Goal: Use online tool/utility: Use online tool/utility

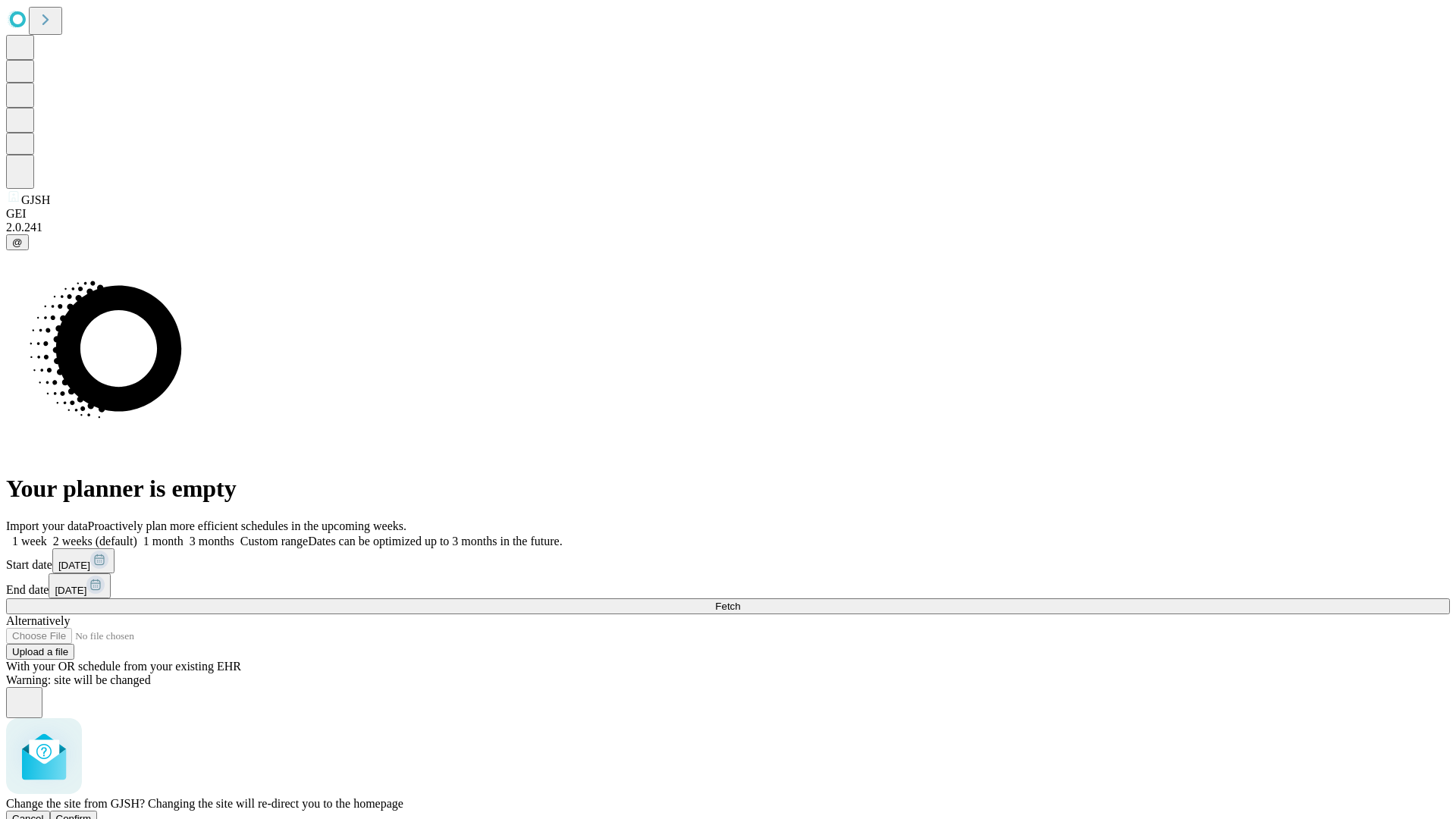
click at [92, 814] on span "Confirm" at bounding box center [74, 819] width 35 height 12
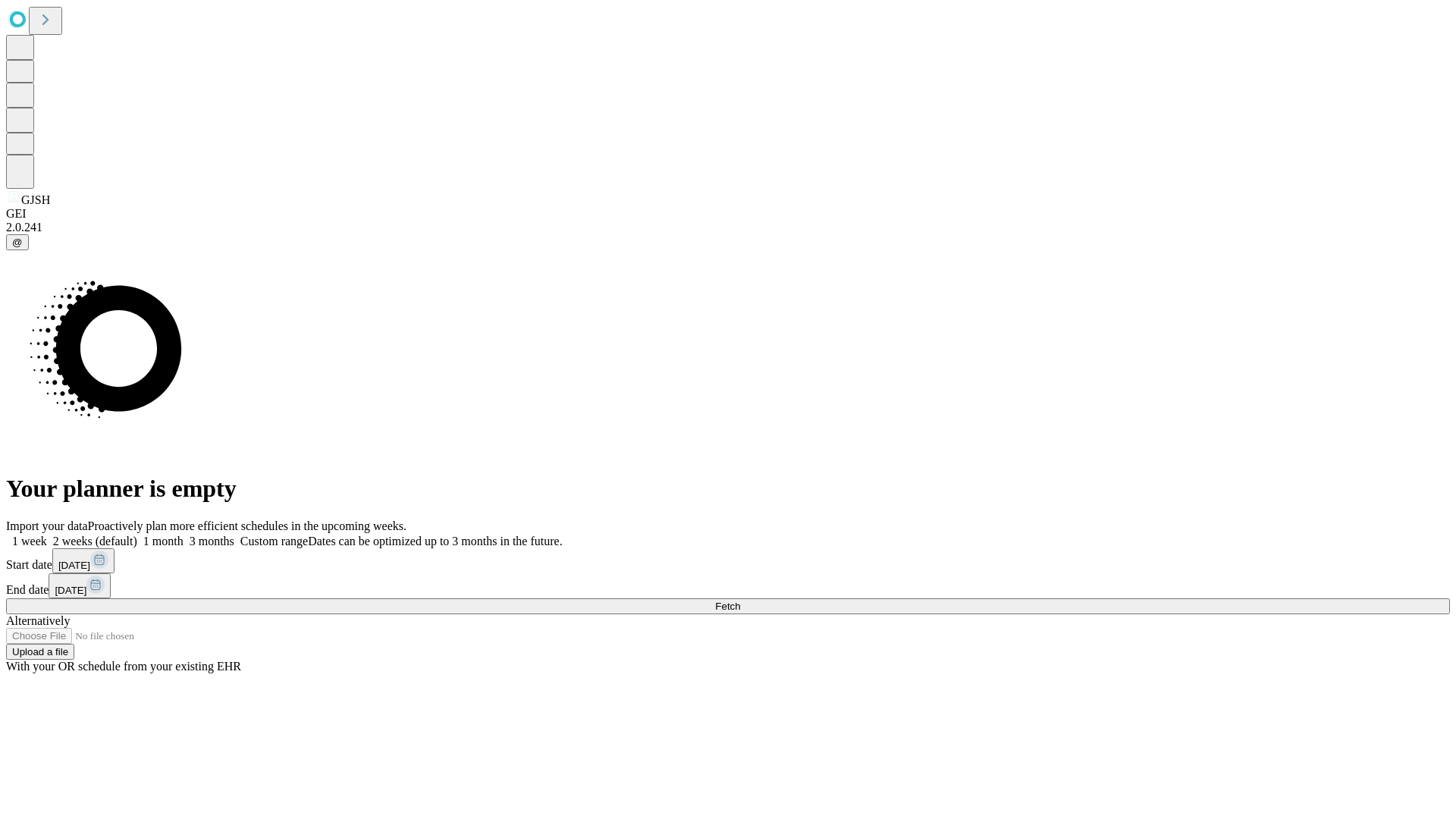
click at [184, 534] on label "1 month" at bounding box center [160, 541] width 46 height 13
click at [741, 601] on span "Fetch" at bounding box center [728, 606] width 25 height 12
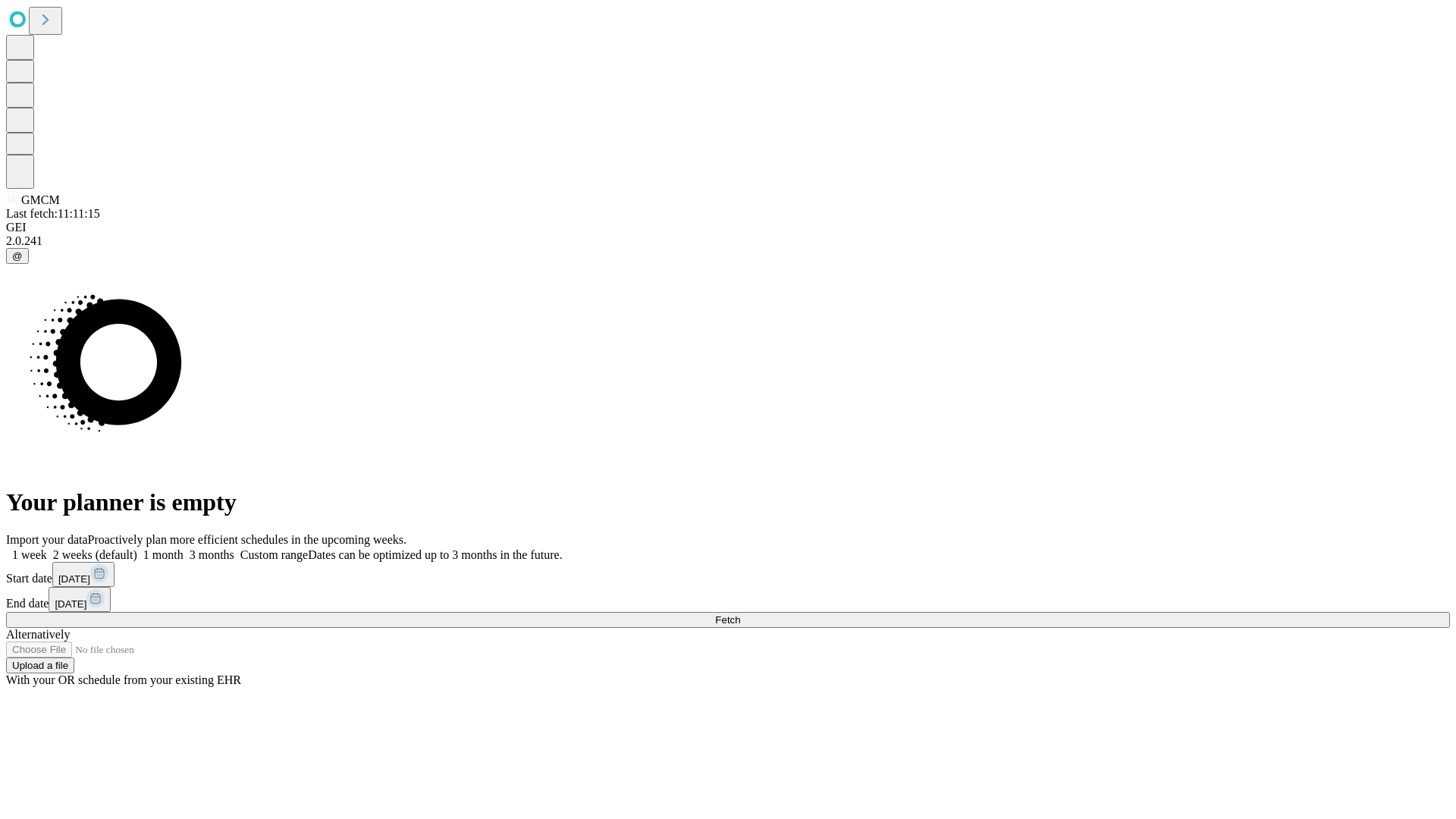
click at [184, 548] on label "1 month" at bounding box center [160, 554] width 46 height 13
click at [741, 614] on span "Fetch" at bounding box center [728, 620] width 25 height 12
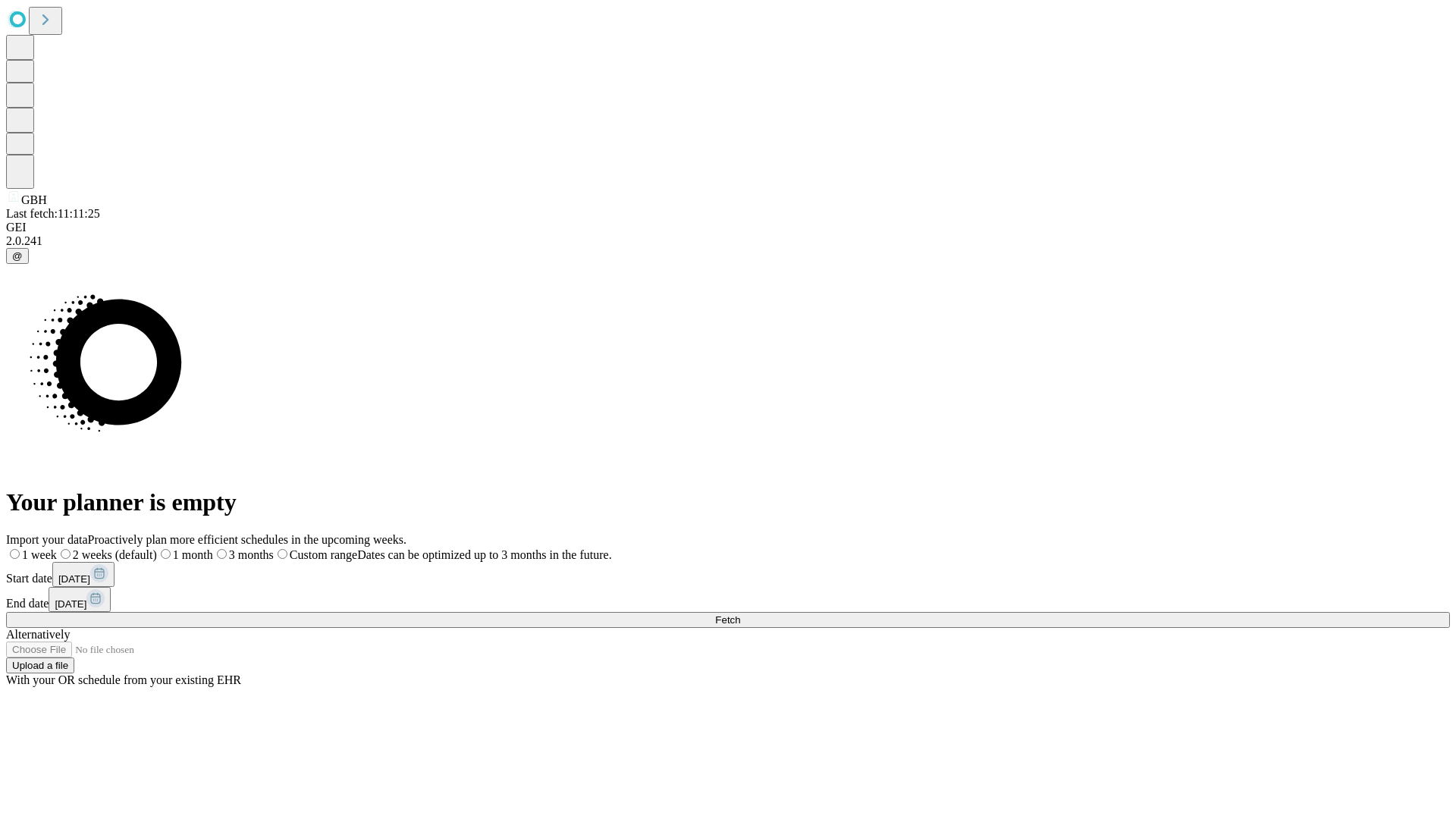
click at [214, 548] on label "1 month" at bounding box center [185, 554] width 56 height 13
click at [741, 614] on span "Fetch" at bounding box center [728, 620] width 25 height 12
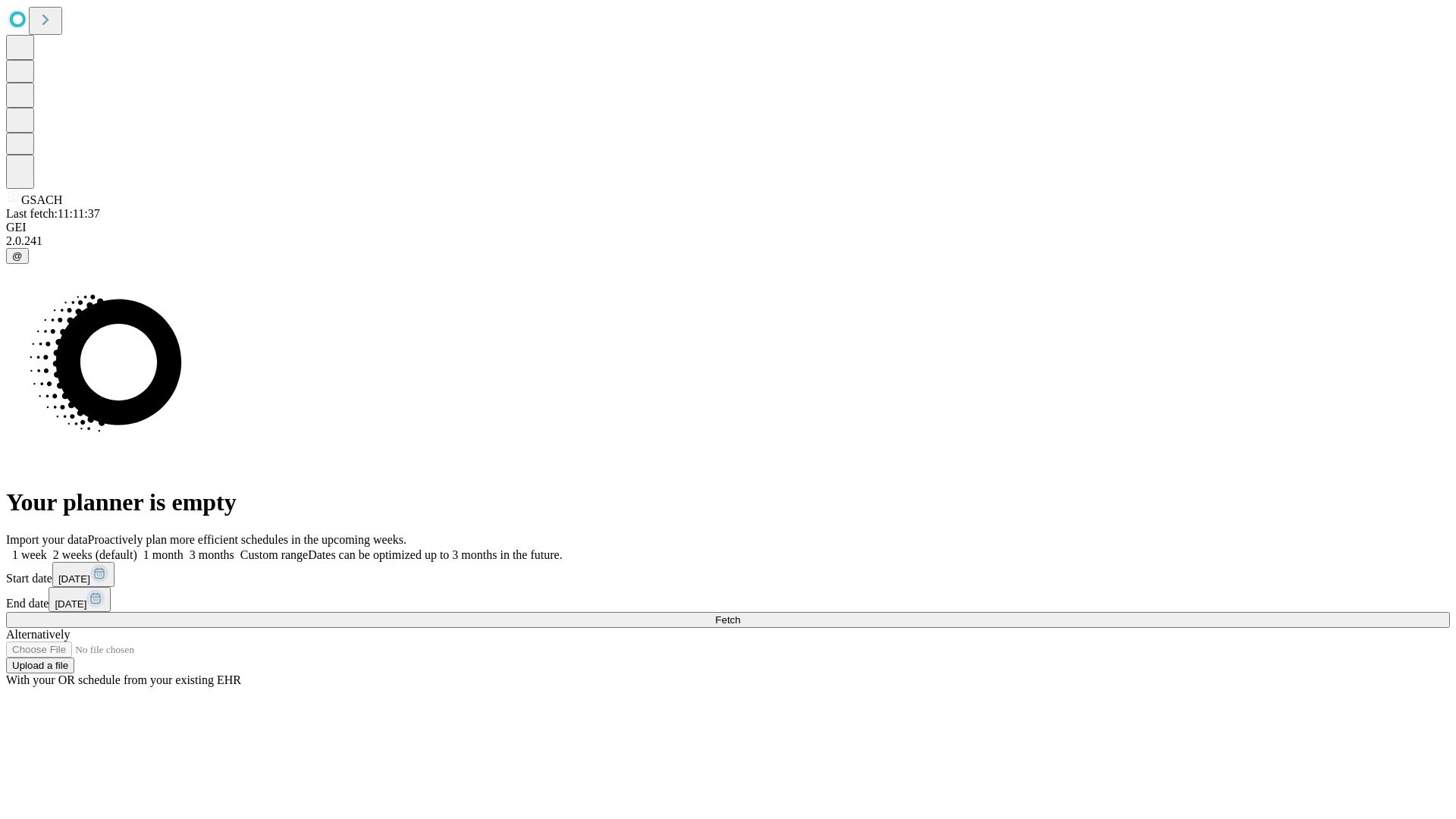
click at [741, 614] on span "Fetch" at bounding box center [728, 620] width 25 height 12
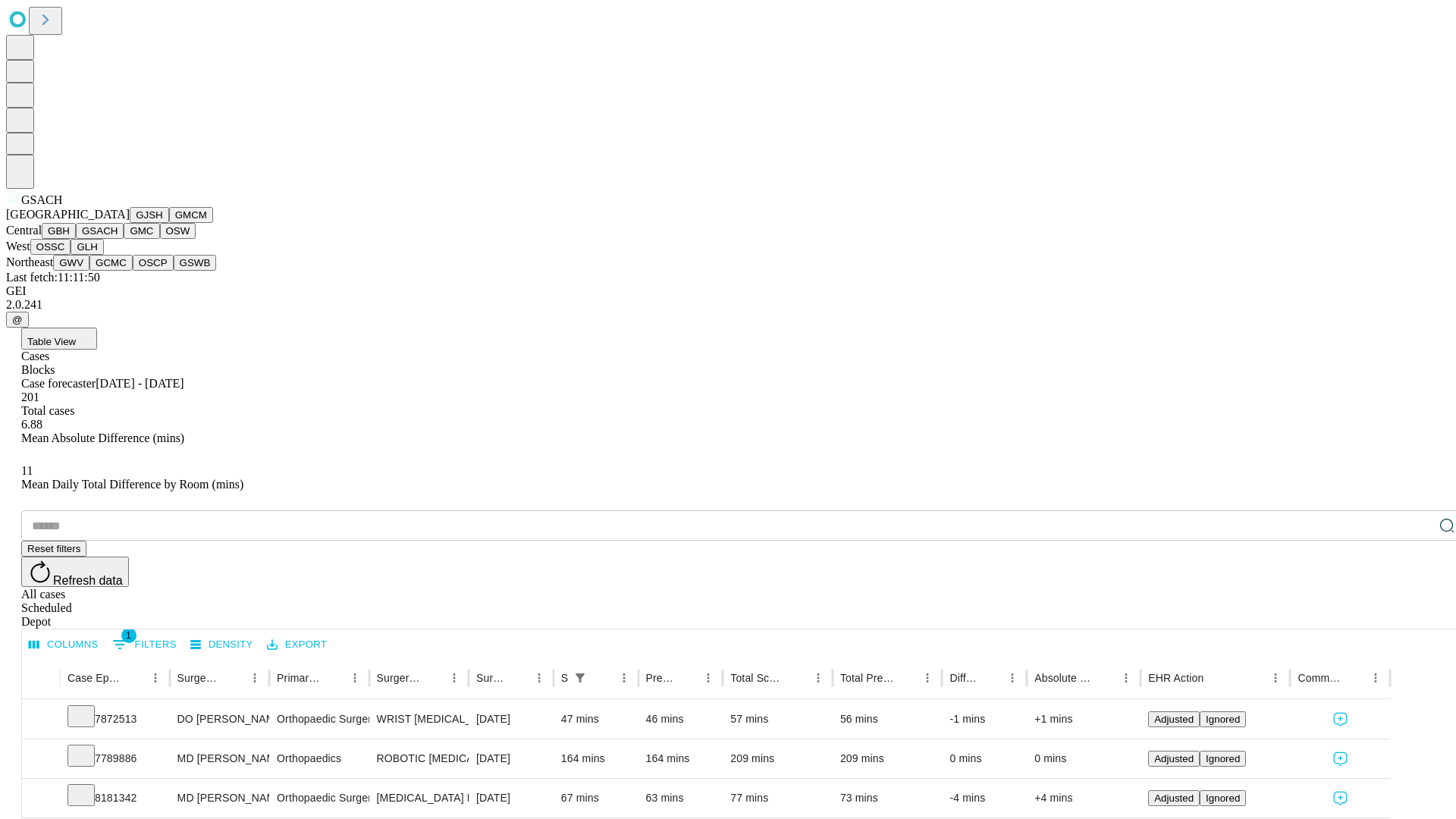
click at [124, 239] on button "GMC" at bounding box center [141, 231] width 35 height 16
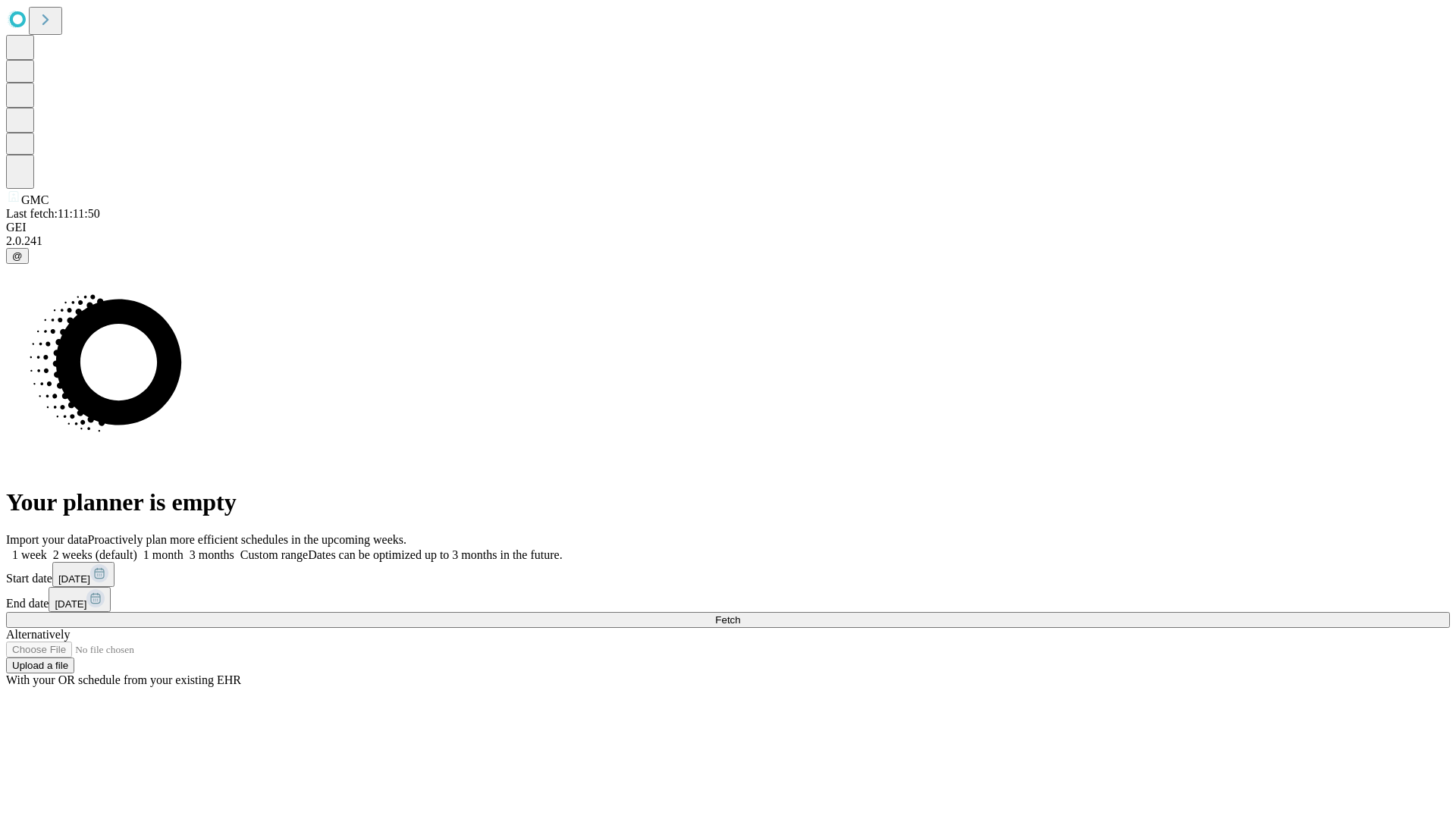
click at [184, 548] on label "1 month" at bounding box center [160, 554] width 46 height 13
click at [741, 614] on span "Fetch" at bounding box center [728, 620] width 25 height 12
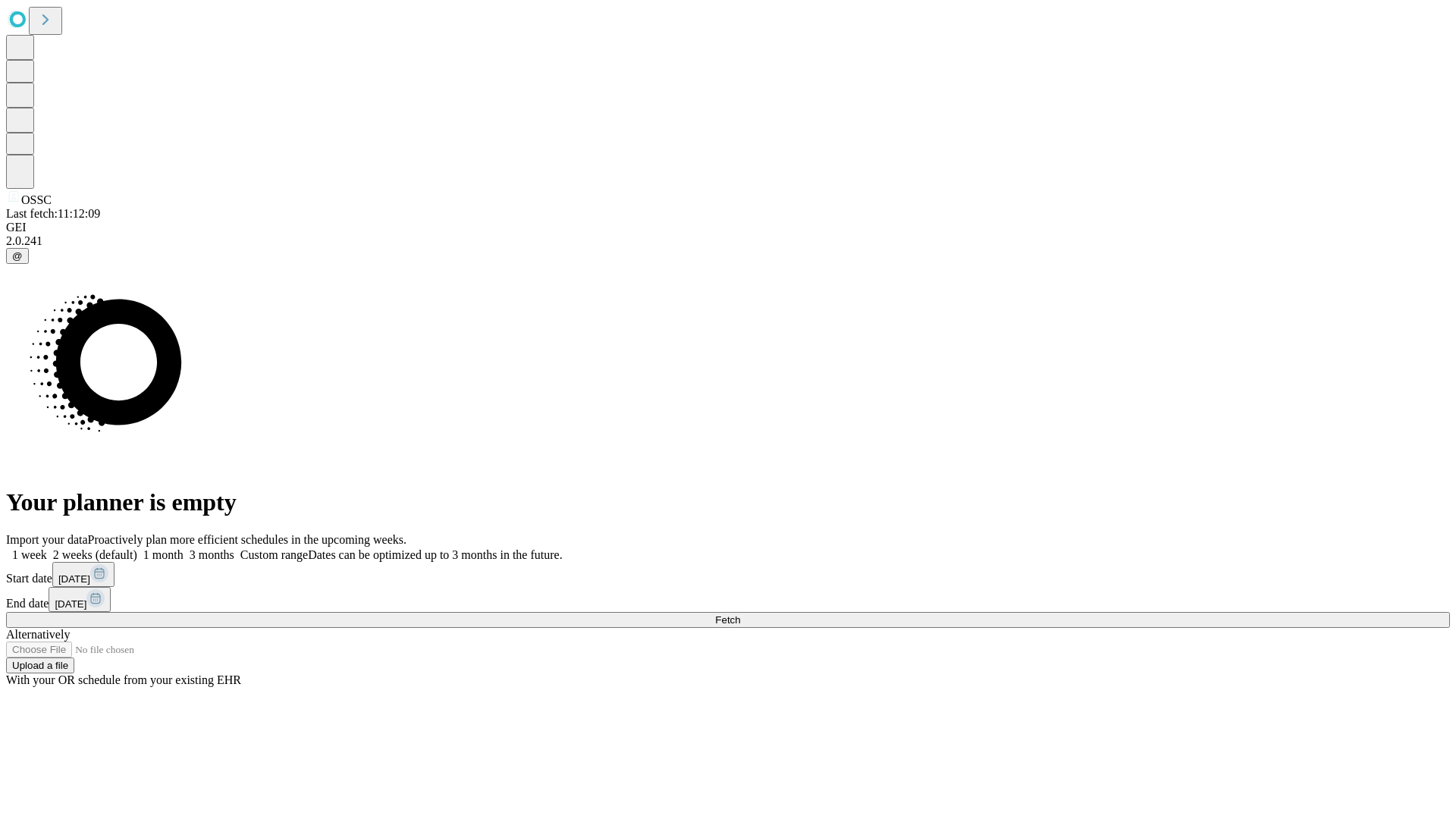
click at [184, 548] on label "1 month" at bounding box center [160, 554] width 46 height 13
click at [741, 614] on span "Fetch" at bounding box center [728, 620] width 25 height 12
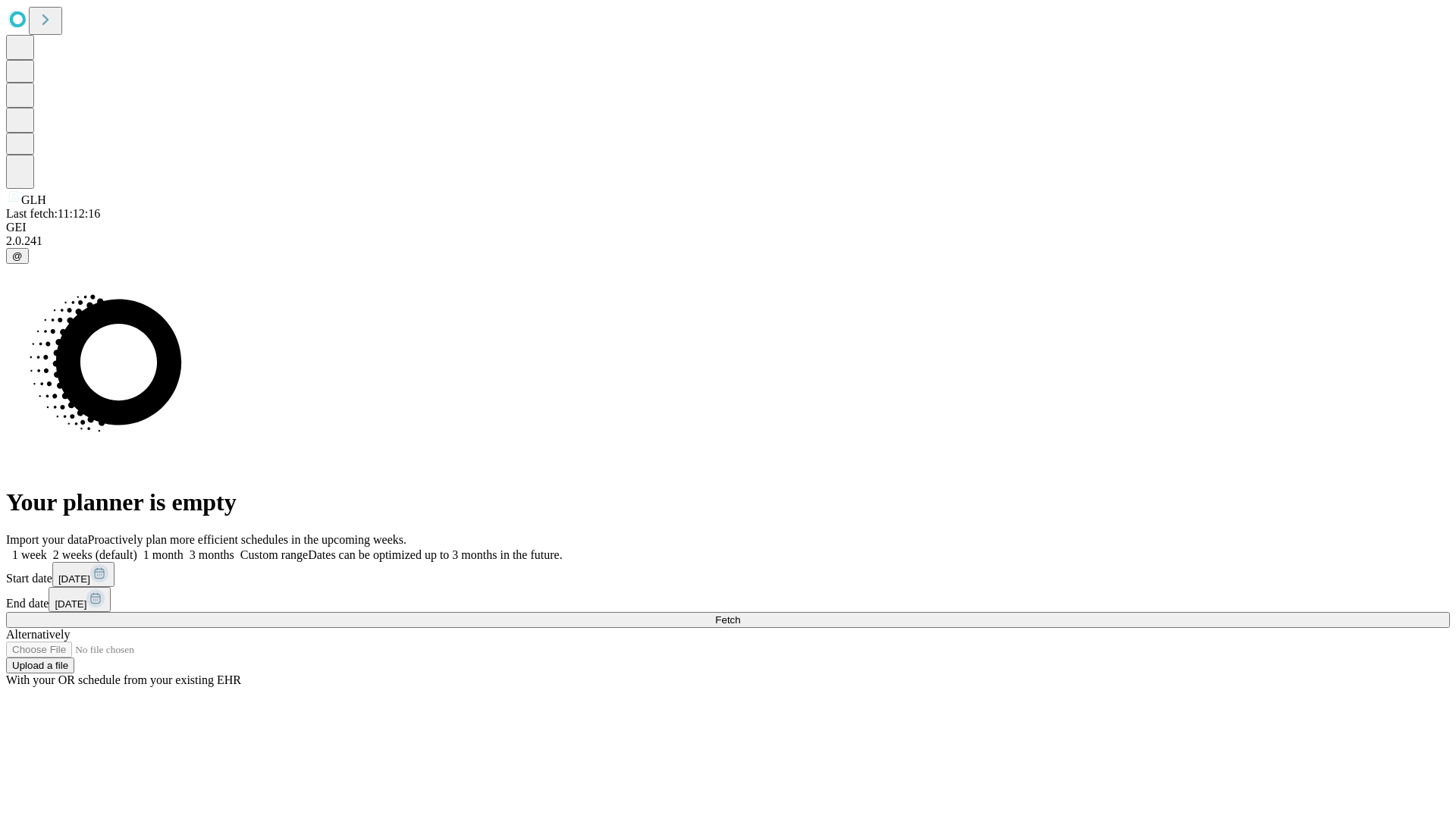
click at [184, 548] on label "1 month" at bounding box center [160, 554] width 46 height 13
click at [741, 614] on span "Fetch" at bounding box center [728, 620] width 25 height 12
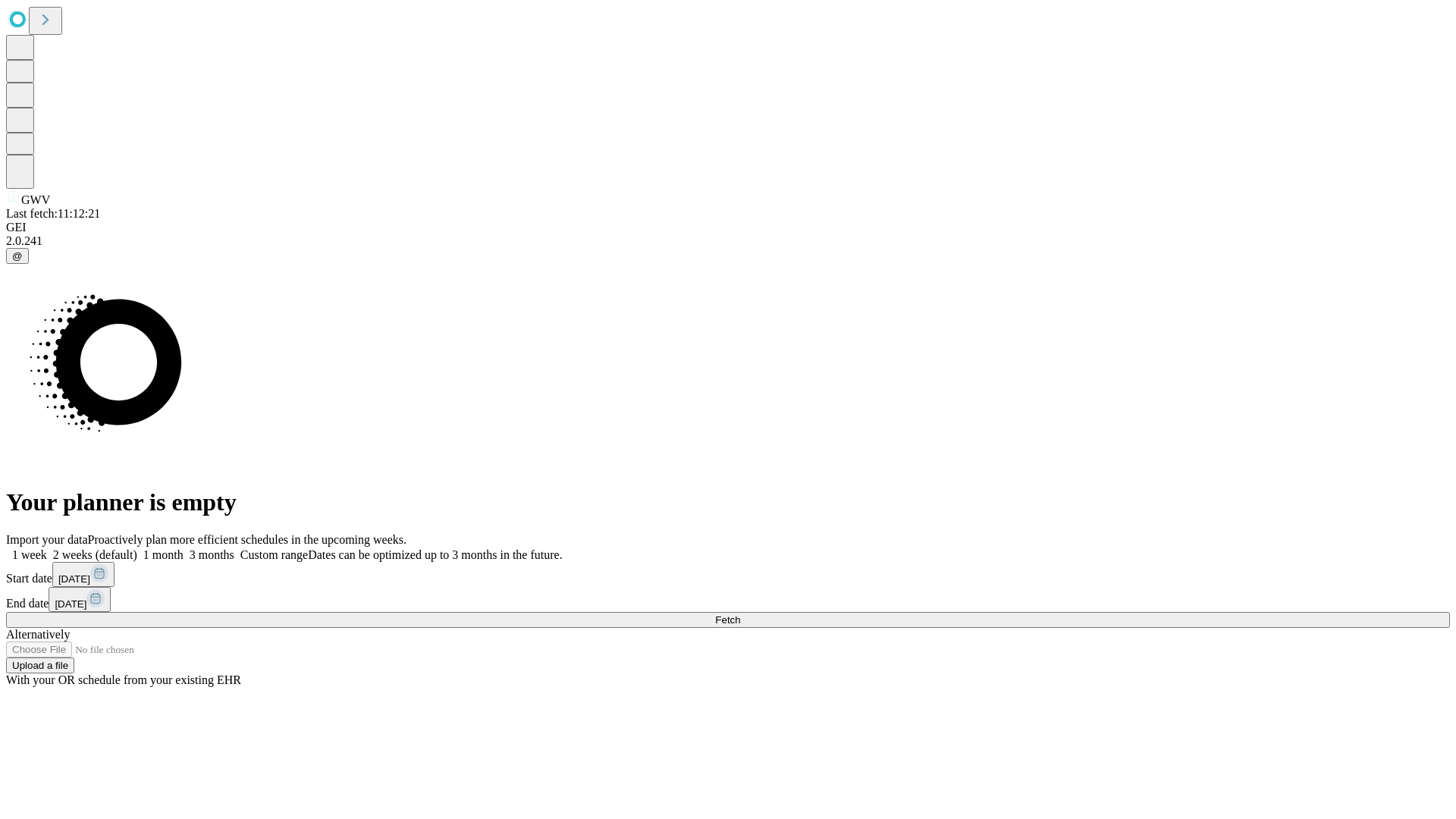
click at [184, 548] on label "1 month" at bounding box center [160, 554] width 46 height 13
click at [741, 614] on span "Fetch" at bounding box center [728, 620] width 25 height 12
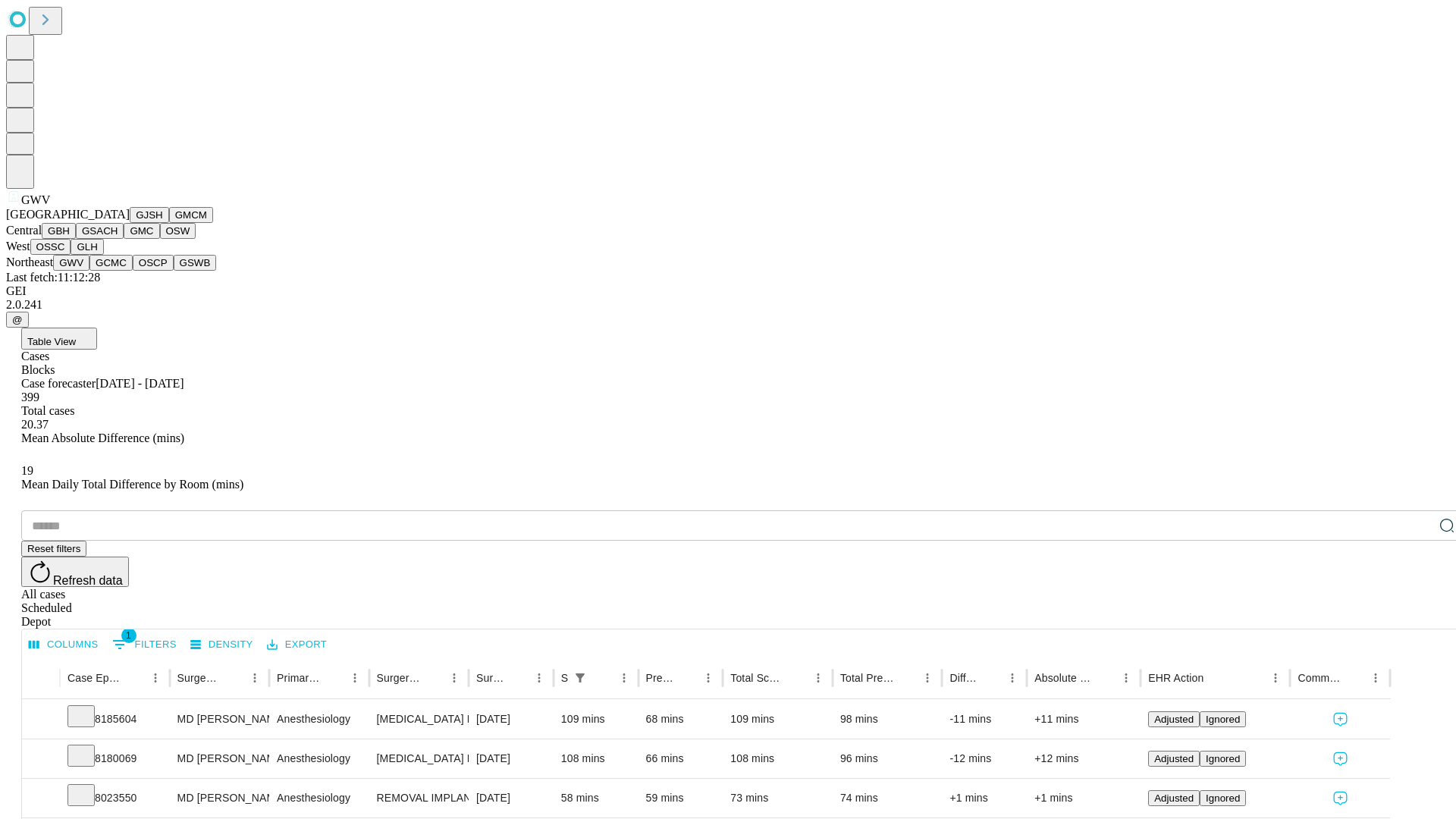
click at [117, 271] on button "GCMC" at bounding box center [111, 263] width 44 height 16
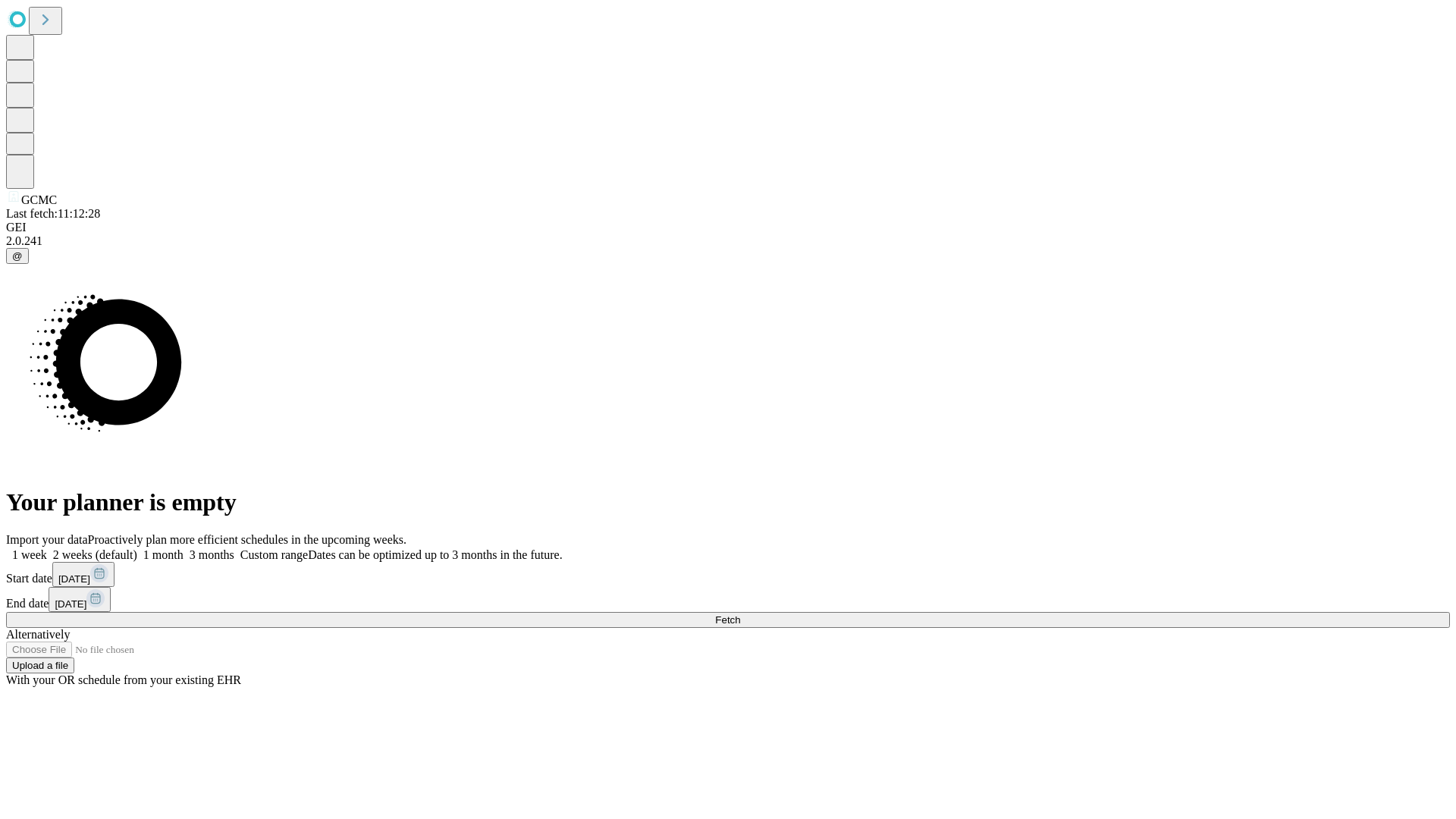
click at [184, 548] on label "1 month" at bounding box center [160, 554] width 46 height 13
click at [741, 614] on span "Fetch" at bounding box center [728, 620] width 25 height 12
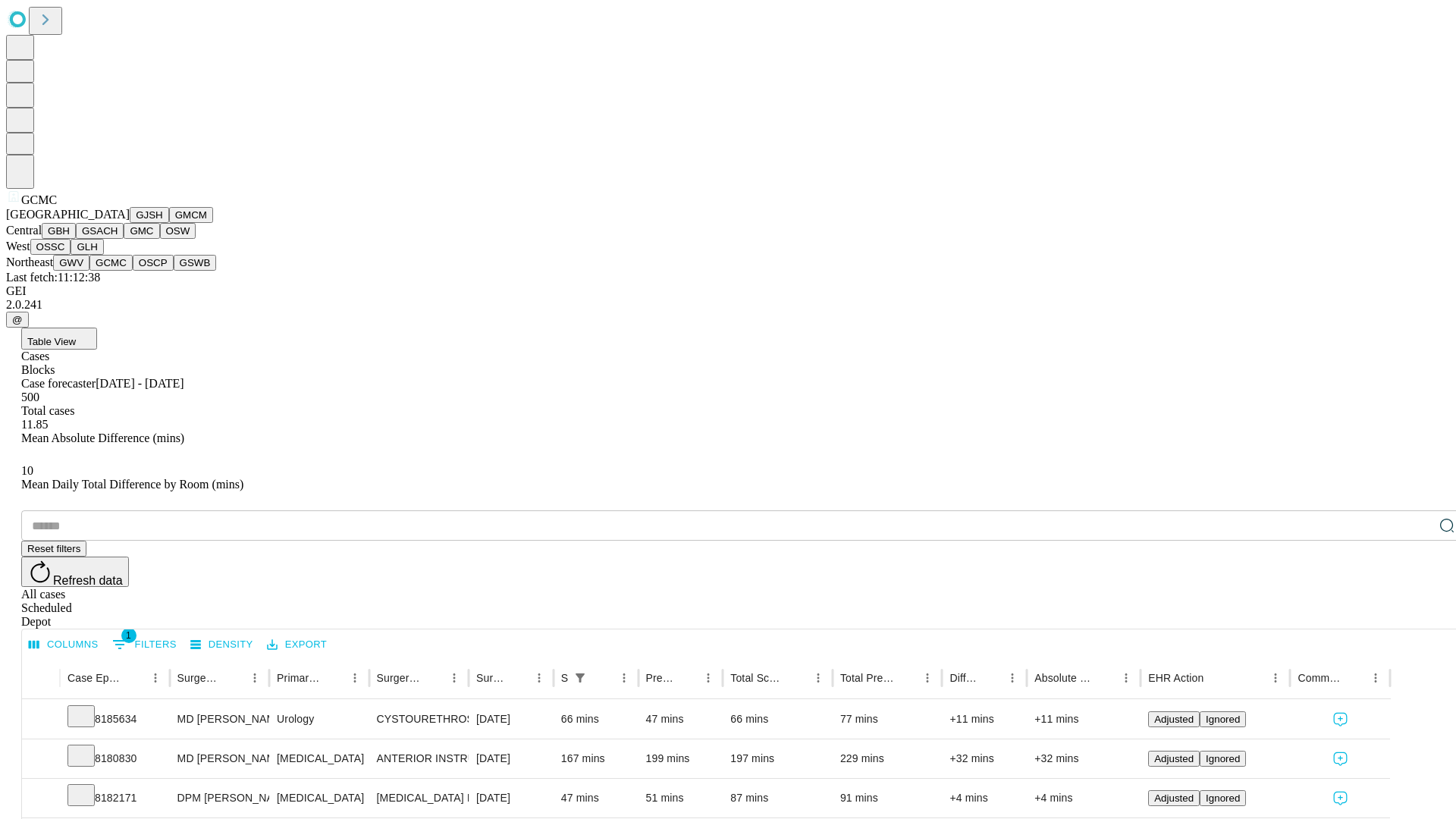
click at [133, 271] on button "OSCP" at bounding box center [153, 263] width 41 height 16
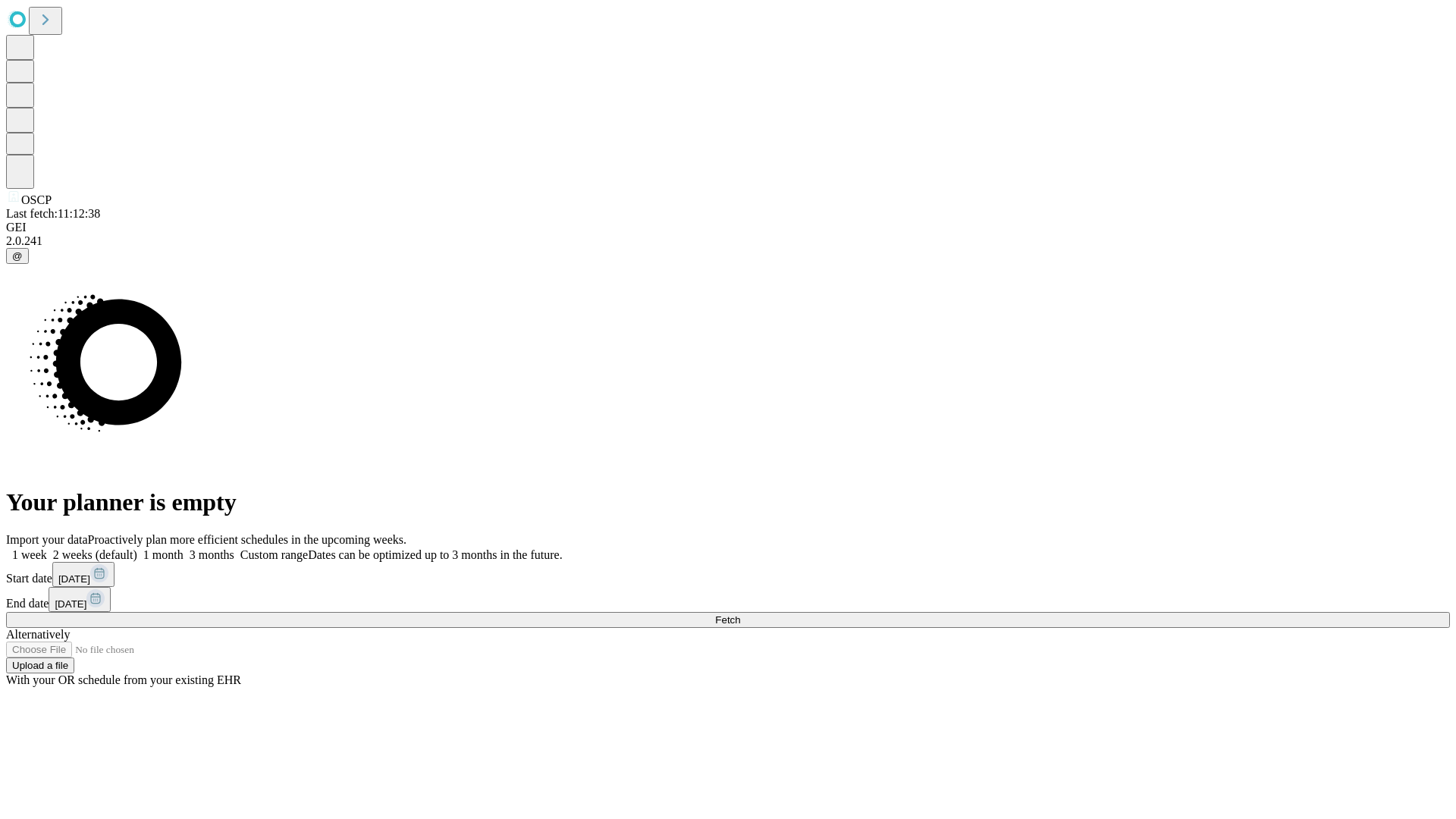
click at [184, 548] on label "1 month" at bounding box center [160, 554] width 46 height 13
click at [741, 614] on span "Fetch" at bounding box center [728, 620] width 25 height 12
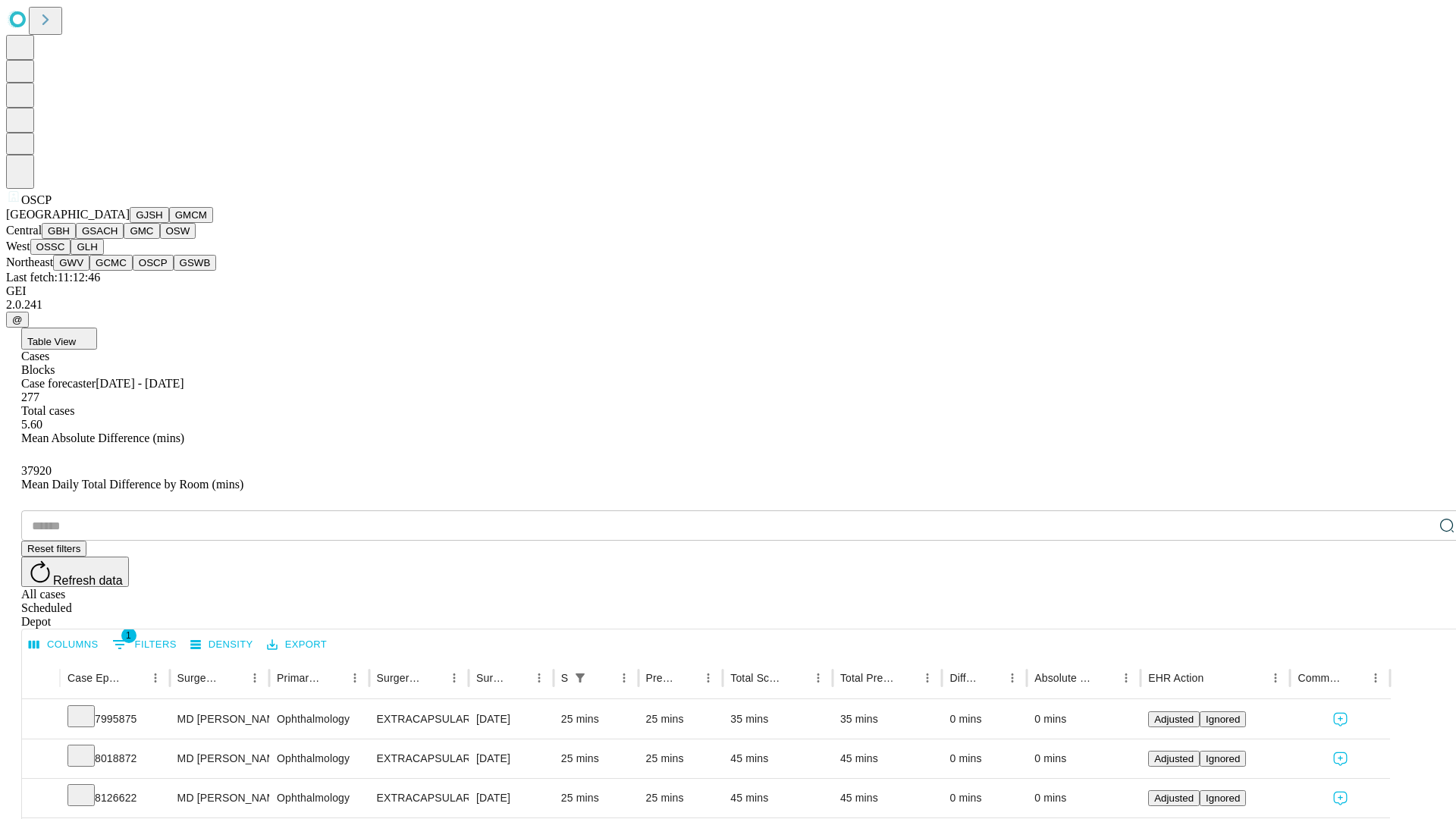
click at [174, 271] on button "GSWB" at bounding box center [195, 263] width 44 height 16
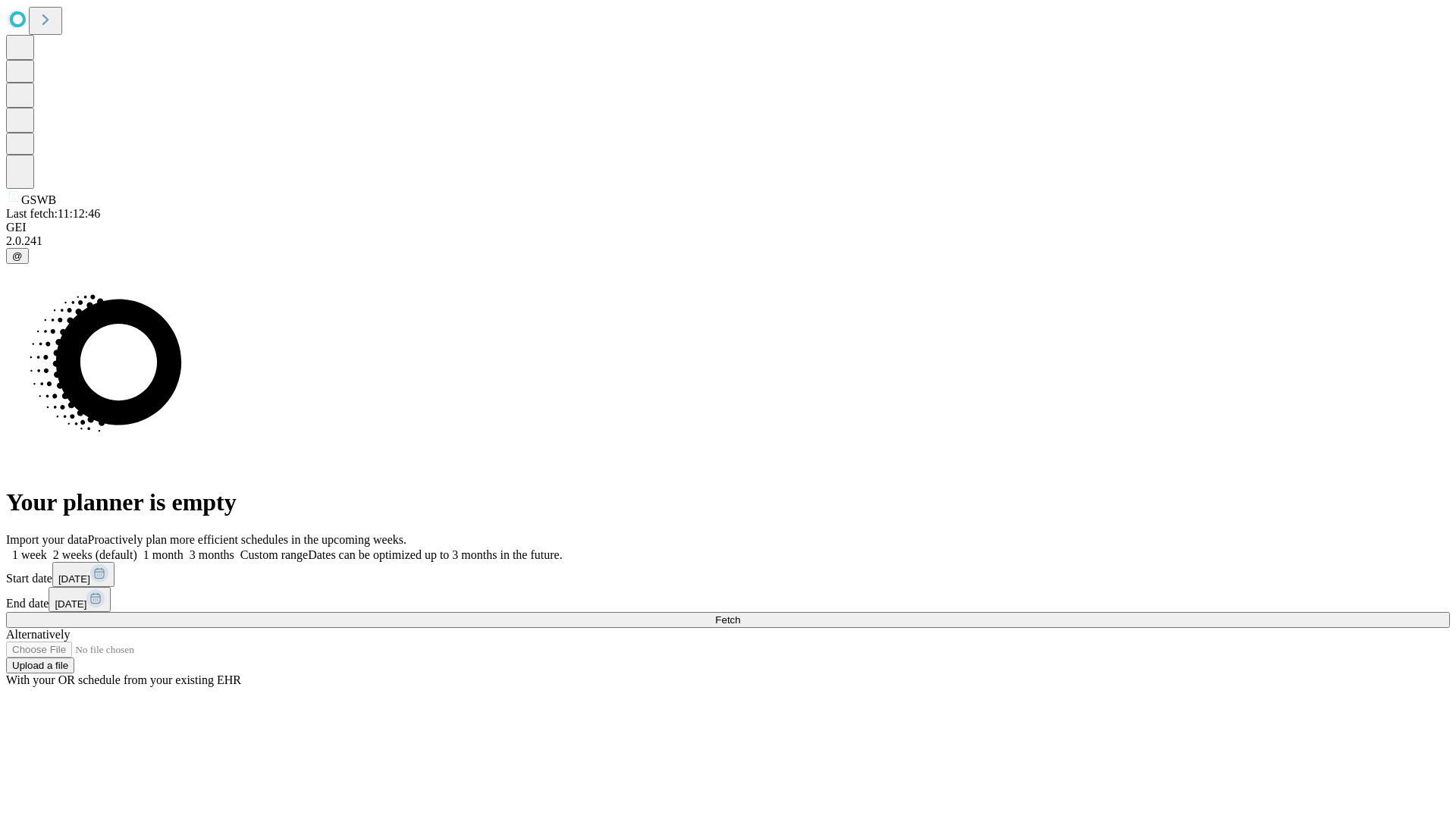
click at [184, 548] on label "1 month" at bounding box center [160, 554] width 46 height 13
click at [741, 614] on span "Fetch" at bounding box center [728, 620] width 25 height 12
